Goal: Task Accomplishment & Management: Use online tool/utility

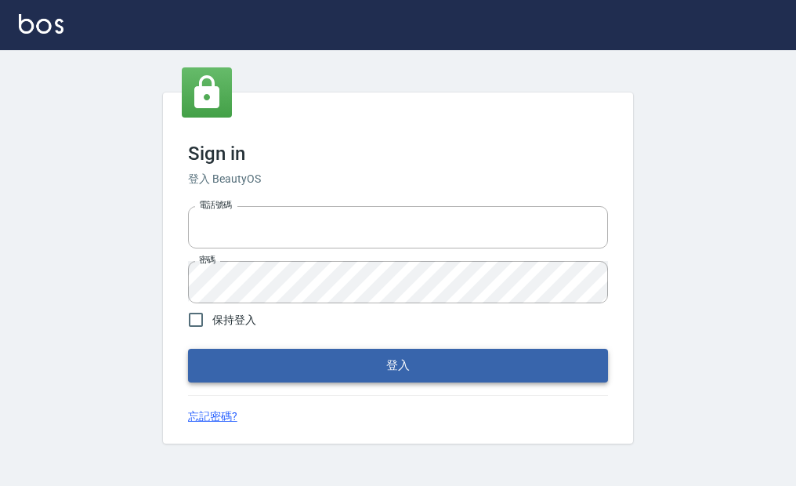
type input "25033354"
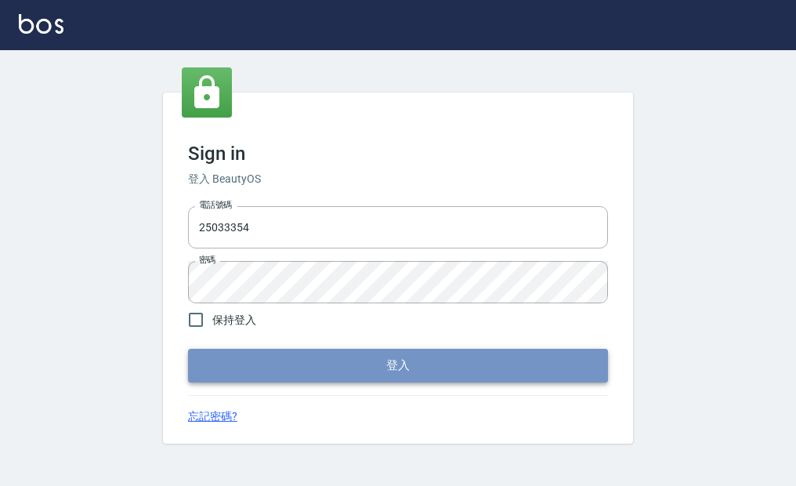
click at [239, 354] on button "登入" at bounding box center [398, 365] width 420 height 33
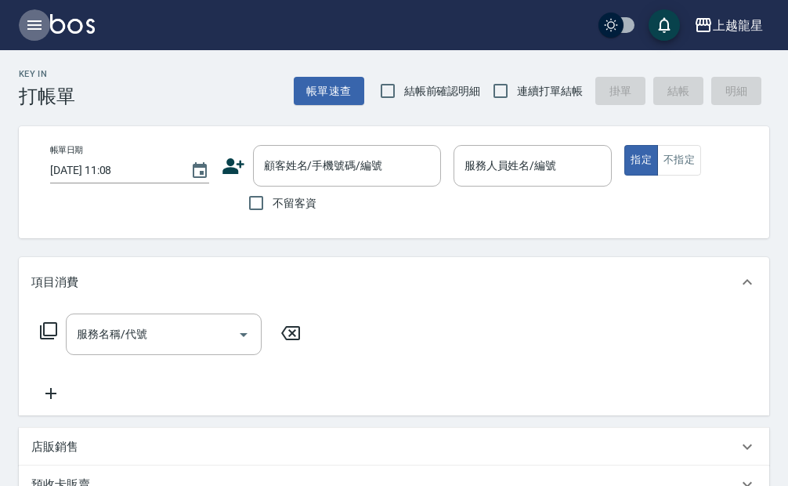
click at [28, 32] on icon "button" at bounding box center [34, 25] width 19 height 19
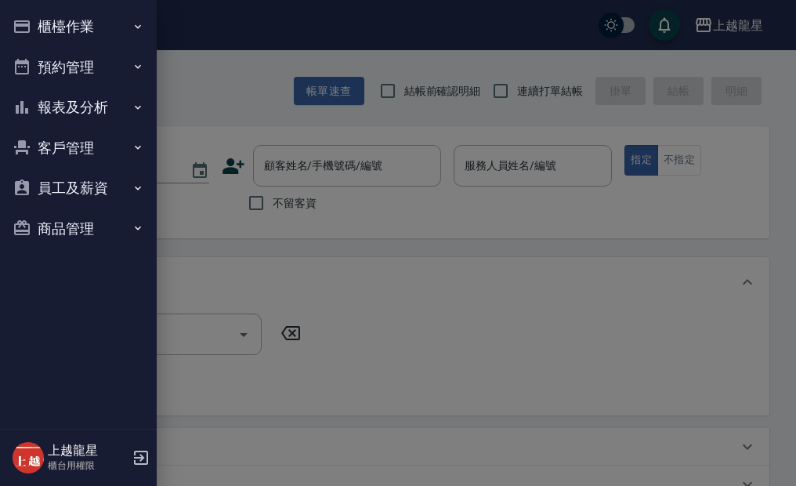
click at [85, 24] on button "櫃檯作業" at bounding box center [78, 26] width 144 height 41
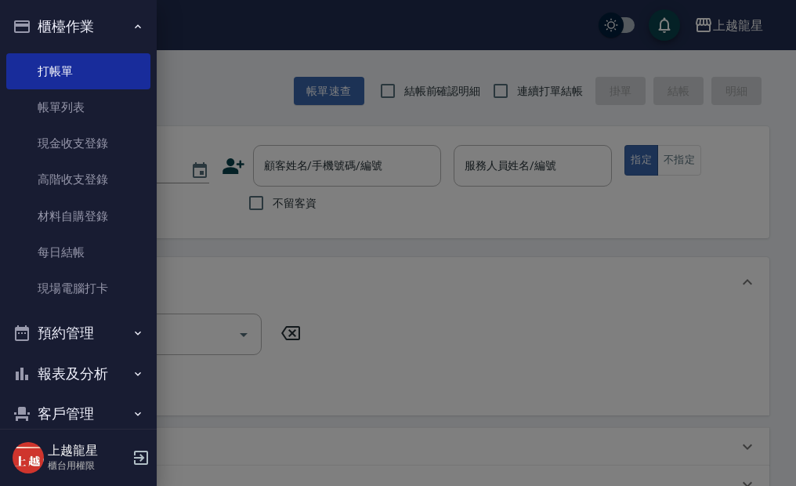
drag, startPoint x: 60, startPoint y: 298, endPoint x: 79, endPoint y: 314, distance: 25.0
click at [60, 298] on link "現場電腦打卡" at bounding box center [78, 288] width 144 height 36
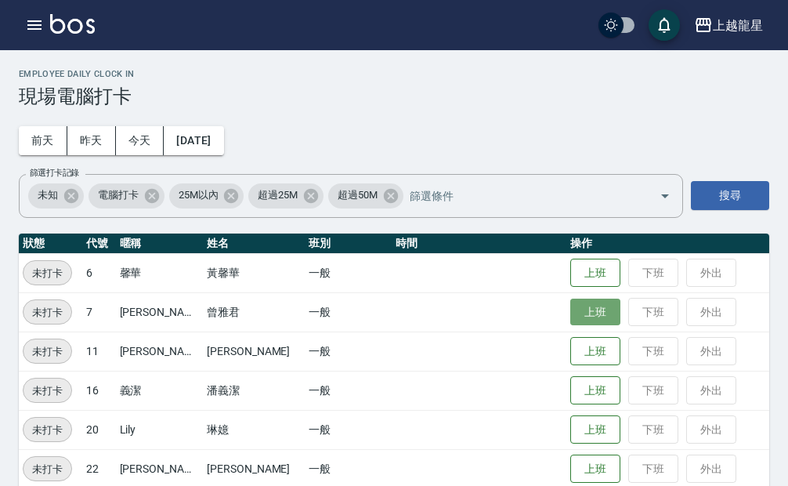
click at [581, 321] on button "上班" at bounding box center [596, 312] width 50 height 27
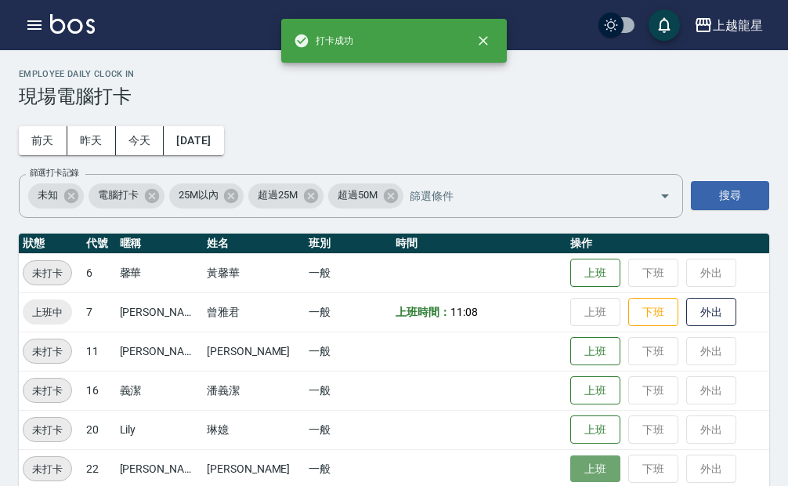
click at [571, 463] on button "上班" at bounding box center [596, 468] width 50 height 27
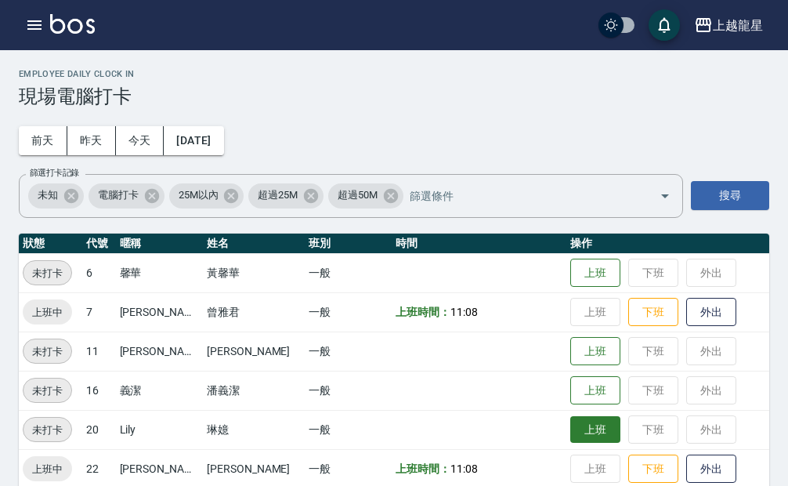
click at [571, 424] on button "上班" at bounding box center [596, 429] width 50 height 27
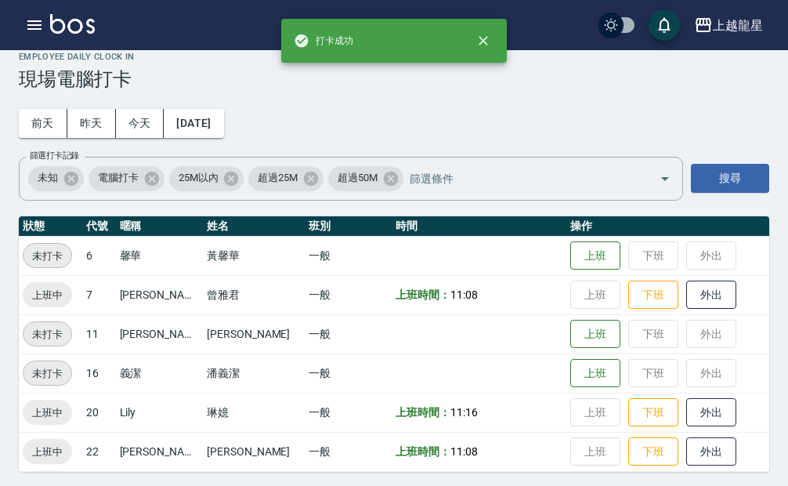
scroll to position [22, 0]
